Goal: Find contact information: Find contact information

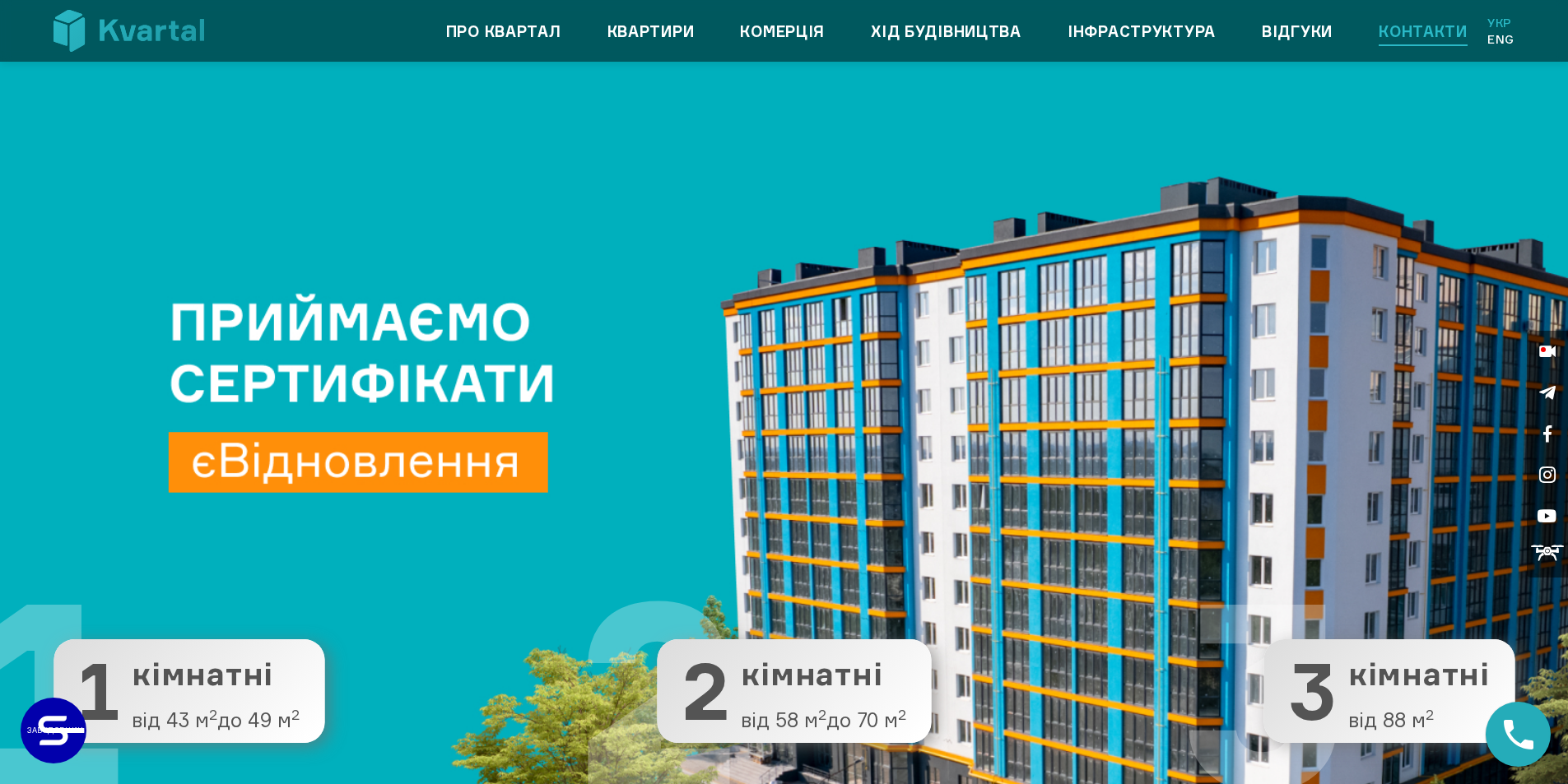
click at [1433, 34] on link "Контакти" at bounding box center [1423, 32] width 89 height 26
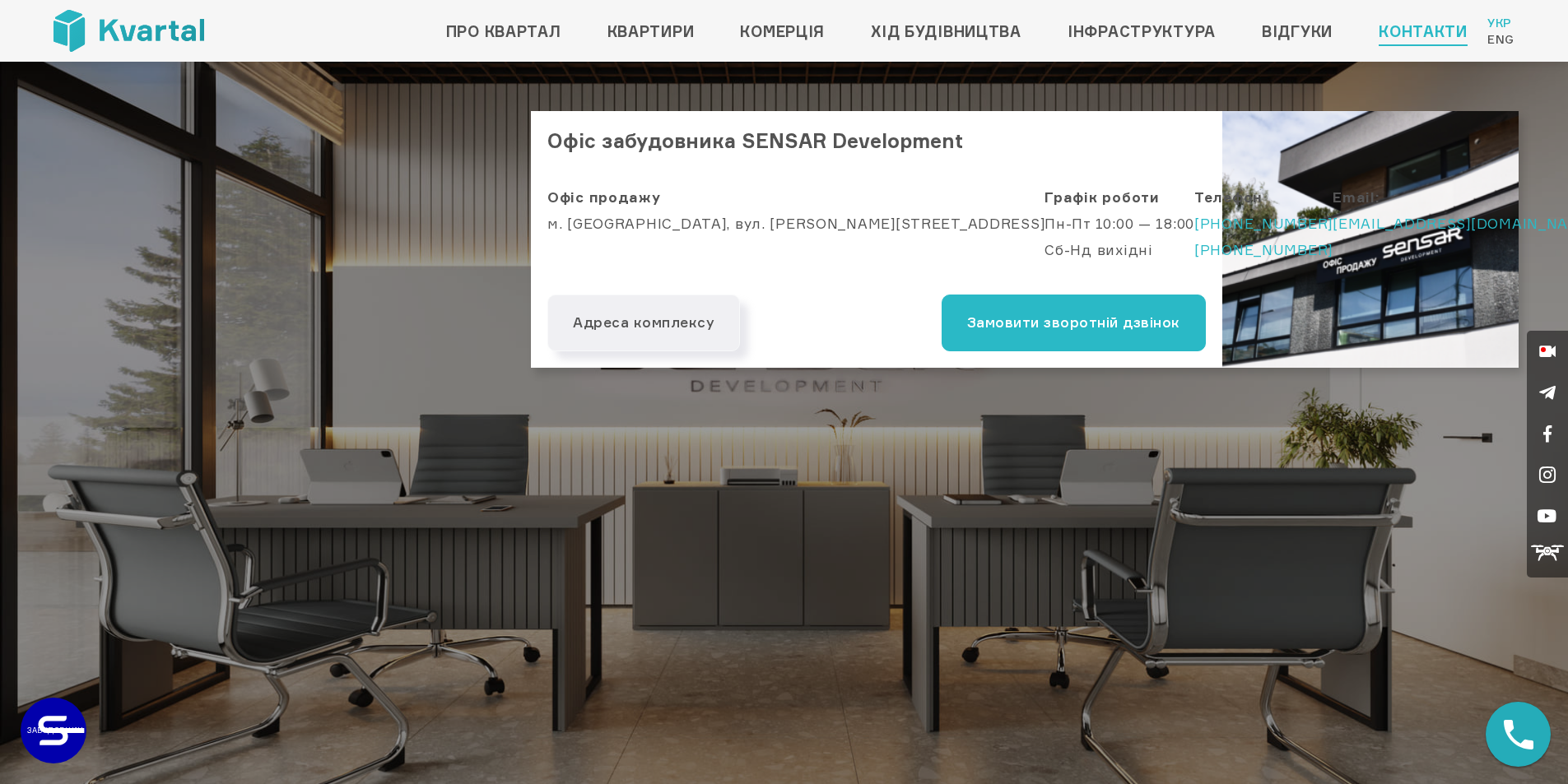
drag, startPoint x: 927, startPoint y: 211, endPoint x: 1080, endPoint y: 246, distance: 157.0
click at [1080, 246] on div "Офіс продажу м. Київ, вул. Антоновича, 44 Графік роботи Пн-Пт 10:00 — 18:00 Сб-…" at bounding box center [876, 231] width 692 height 126
click at [1195, 264] on div "Телефон +38(066) 089 60 06 +38(098) 089 60 06" at bounding box center [1264, 230] width 138 height 93
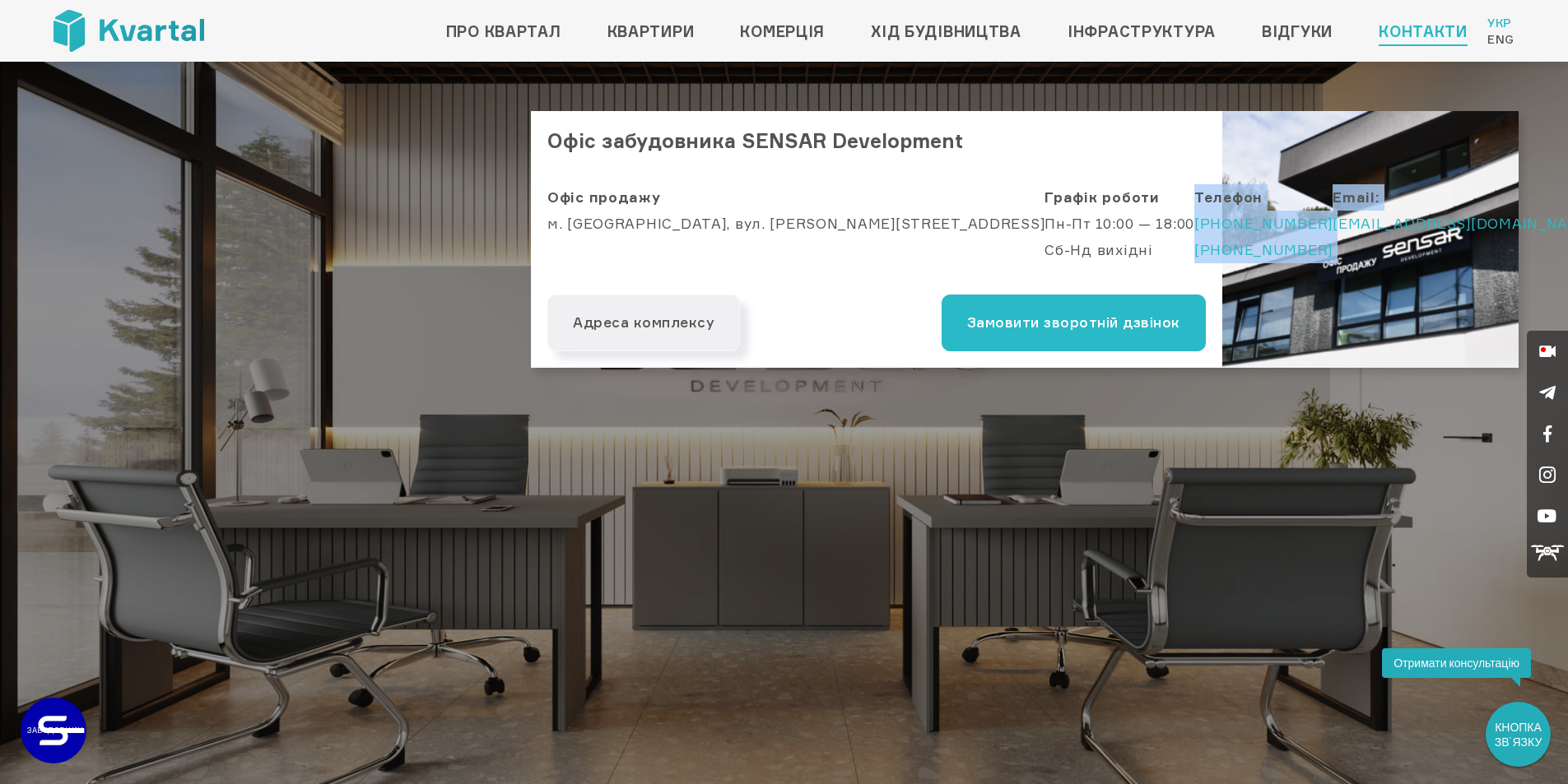
drag, startPoint x: 1084, startPoint y: 254, endPoint x: 966, endPoint y: 211, distance: 125.6
click at [935, 201] on div "Офіс продажу м. Київ, вул. Антоновича, 44 Графік роботи Пн-Пт 10:00 — 18:00 Сб-…" at bounding box center [876, 231] width 692 height 126
copy div "Телефон +38(066) 089 60 06 +38(098) 089 60 06 Email:"
click at [1435, 32] on link "Контакти" at bounding box center [1423, 32] width 89 height 26
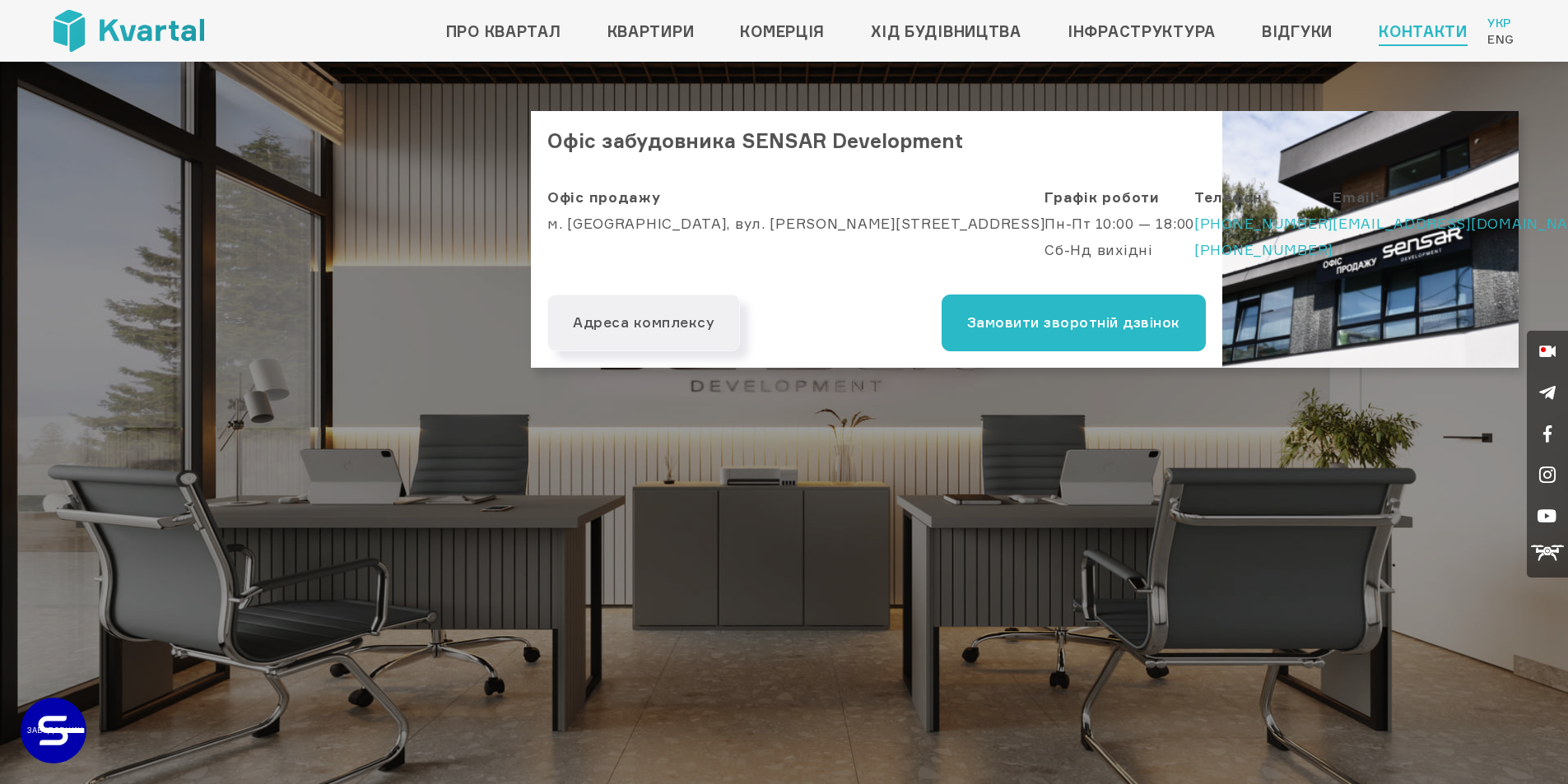
click at [486, 28] on link "Про квартал" at bounding box center [503, 32] width 115 height 26
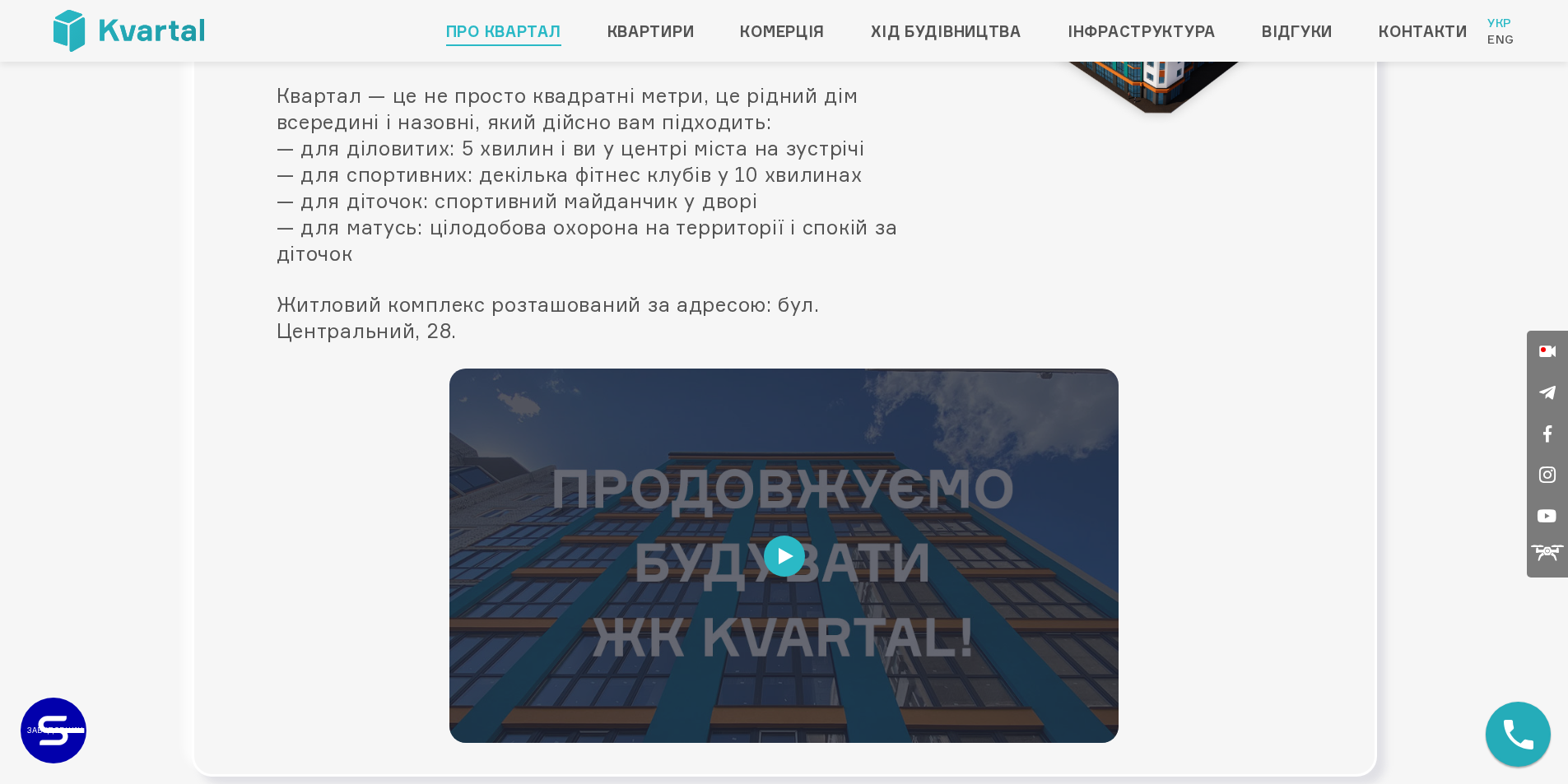
scroll to position [704, 0]
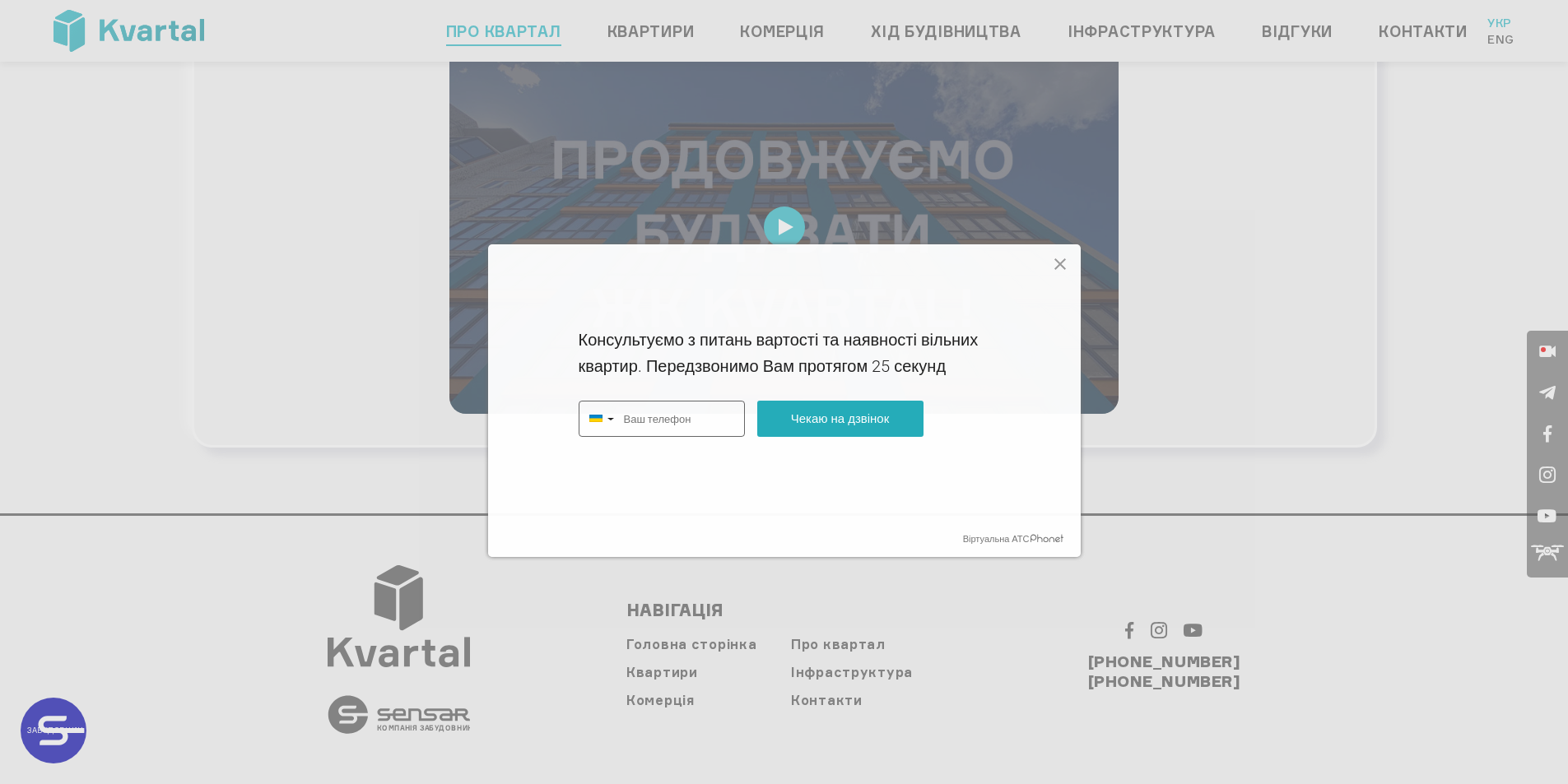
type input "+380"
